Goal: Transaction & Acquisition: Purchase product/service

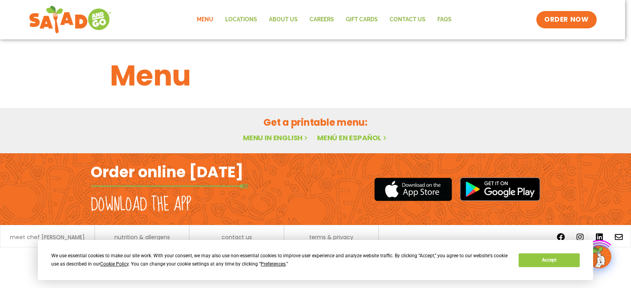
click at [171, 80] on h1 "Menu" at bounding box center [315, 75] width 411 height 43
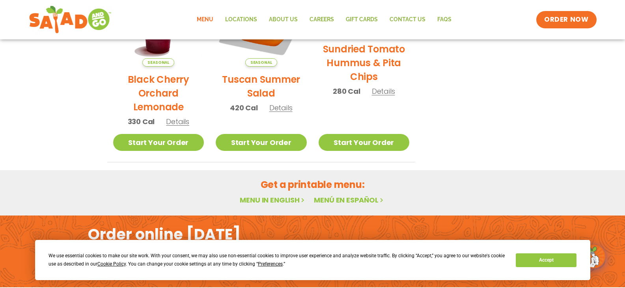
scroll to position [494, 0]
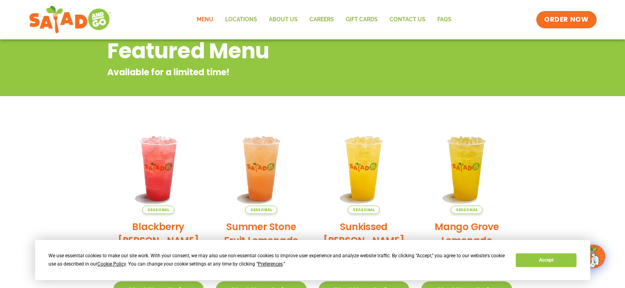
scroll to position [99, 0]
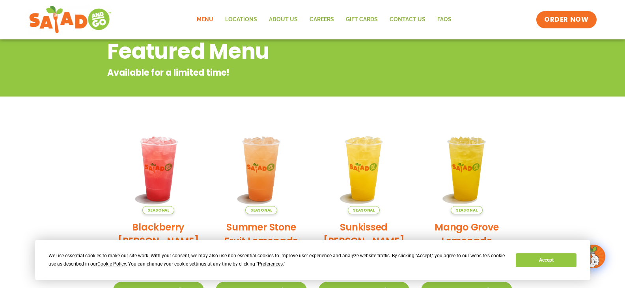
click at [212, 17] on link "Menu" at bounding box center [205, 20] width 28 height 18
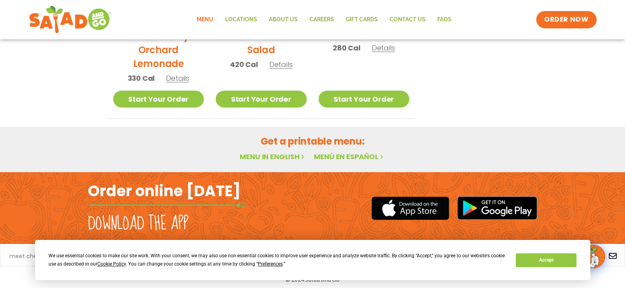
scroll to position [494, 0]
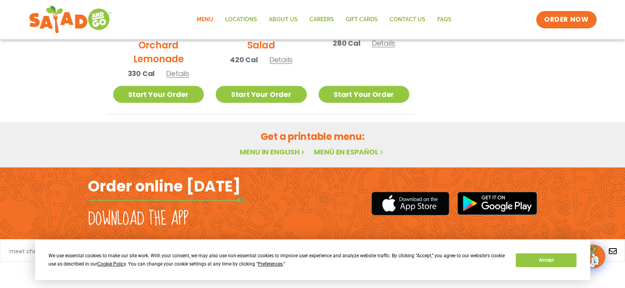
click at [291, 153] on link "Menu in English" at bounding box center [273, 152] width 66 height 10
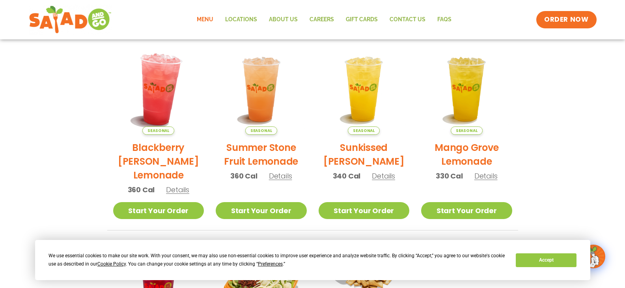
scroll to position [178, 0]
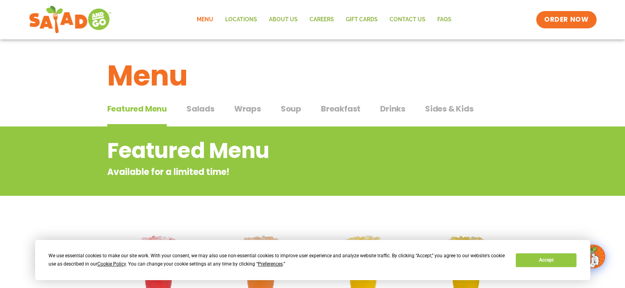
click at [247, 103] on span "Wraps" at bounding box center [247, 109] width 27 height 12
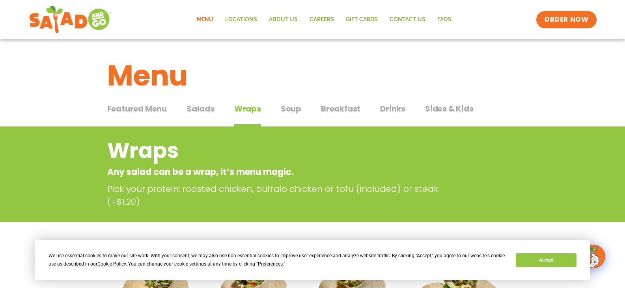
click at [319, 107] on div "Featured Menu Featured Menu Salads Salads Wraps Wraps Soup Soup Breakfast Break…" at bounding box center [312, 113] width 411 height 27
click at [330, 108] on span "Breakfast" at bounding box center [340, 109] width 39 height 12
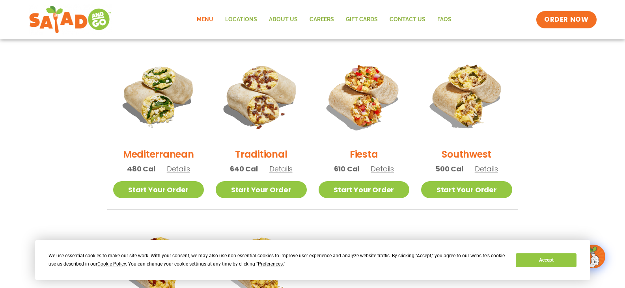
scroll to position [237, 0]
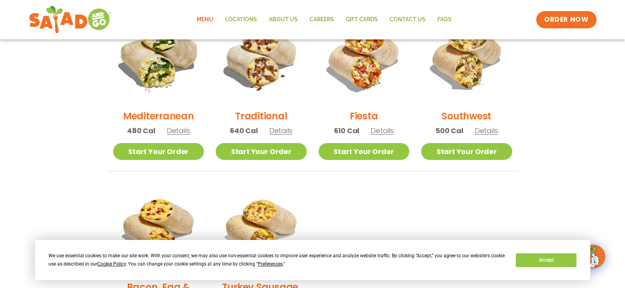
click at [183, 96] on img at bounding box center [158, 57] width 107 height 107
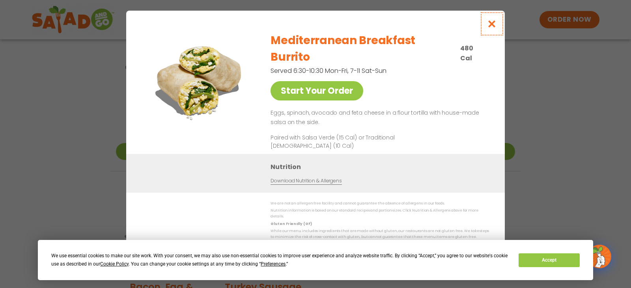
click at [498, 35] on button "Close modal" at bounding box center [492, 24] width 26 height 26
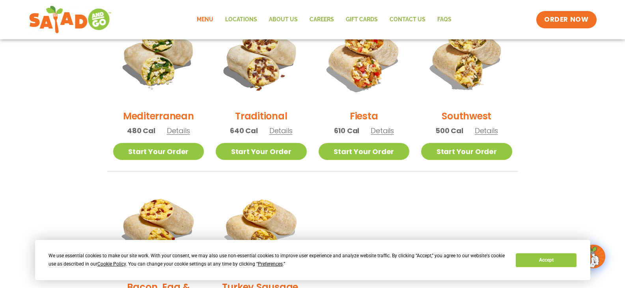
click at [382, 131] on span "Details" at bounding box center [382, 131] width 23 height 10
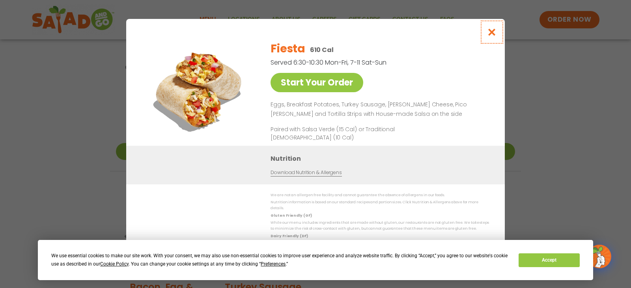
click at [497, 36] on icon "Close modal" at bounding box center [492, 32] width 10 height 8
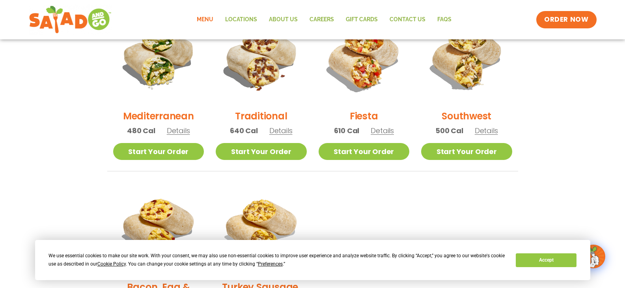
click at [279, 132] on span "Details" at bounding box center [280, 131] width 23 height 10
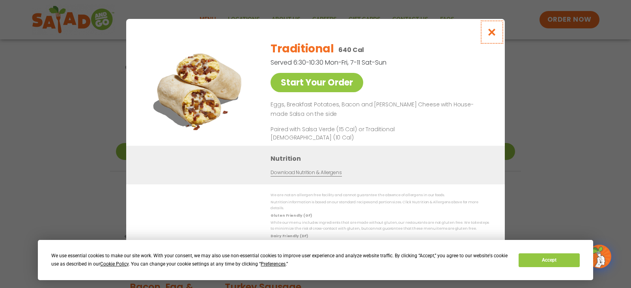
click at [486, 32] on button "Close modal" at bounding box center [492, 32] width 26 height 26
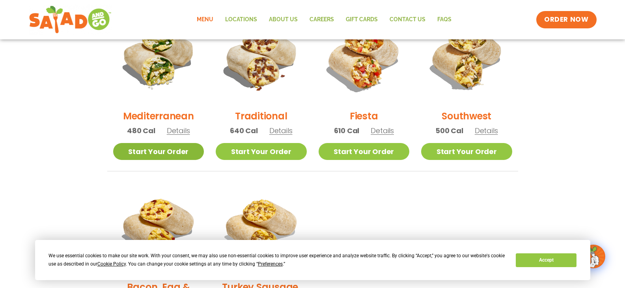
click at [147, 151] on link "Start Your Order" at bounding box center [158, 151] width 91 height 17
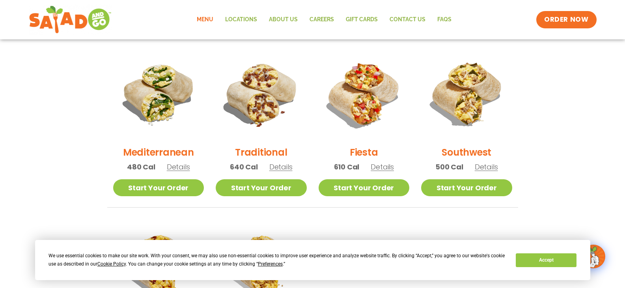
scroll to position [200, 0]
click at [182, 170] on span "Details" at bounding box center [178, 168] width 23 height 10
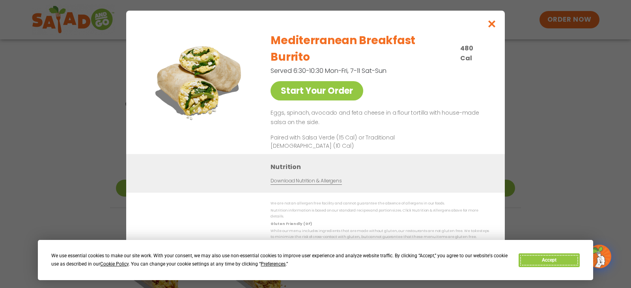
click at [528, 262] on button "Accept" at bounding box center [549, 261] width 61 height 14
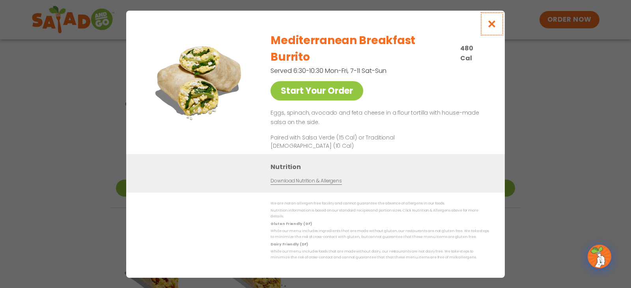
drag, startPoint x: 495, startPoint y: 32, endPoint x: 327, endPoint y: 75, distance: 173.5
click at [345, 71] on div "Start Your Order Mediterranean Breakfast Burrito 480 Cal Served 6:30-10:30 Mon-…" at bounding box center [315, 144] width 379 height 267
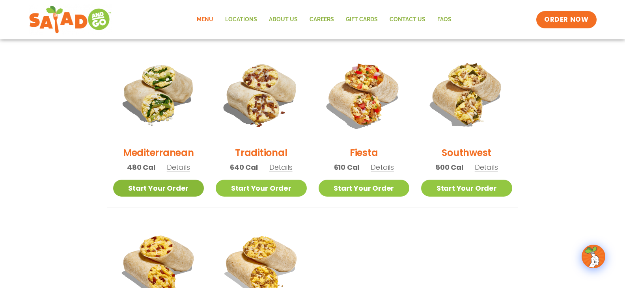
click at [164, 184] on link "Start Your Order" at bounding box center [158, 188] width 91 height 17
